Goal: Find specific page/section: Find specific page/section

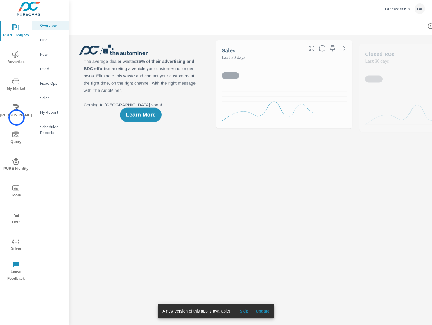
click at [17, 118] on span "Riley AI" at bounding box center [16, 112] width 28 height 14
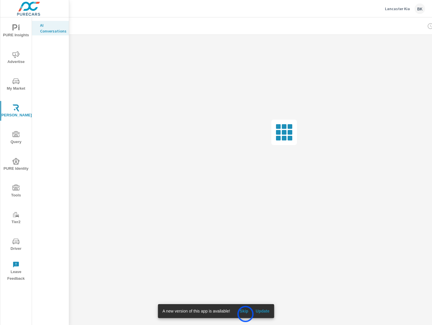
click at [246, 314] on button "Skip" at bounding box center [244, 311] width 19 height 9
